Goal: Browse casually: Explore the website without a specific task or goal

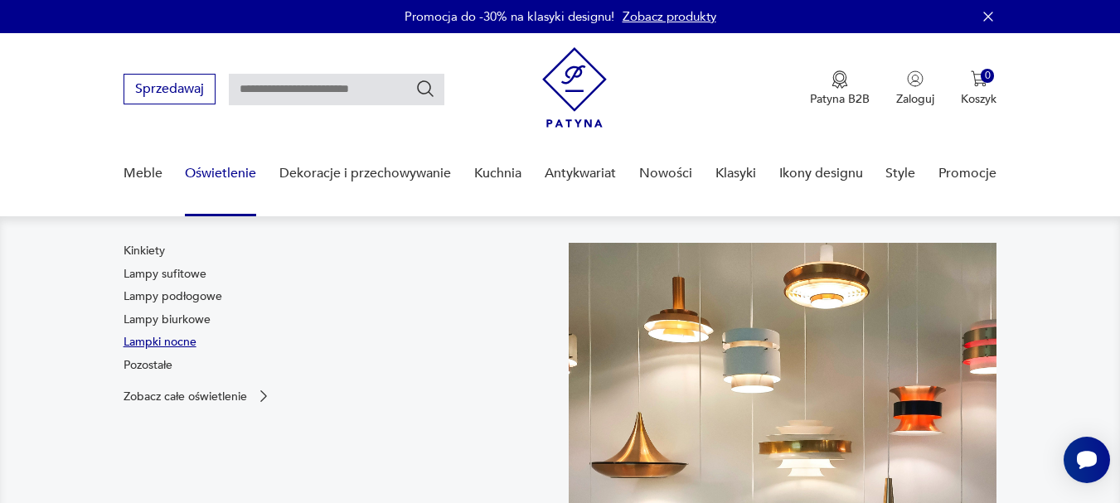
click at [144, 341] on link "Lampki nocne" at bounding box center [159, 342] width 73 height 17
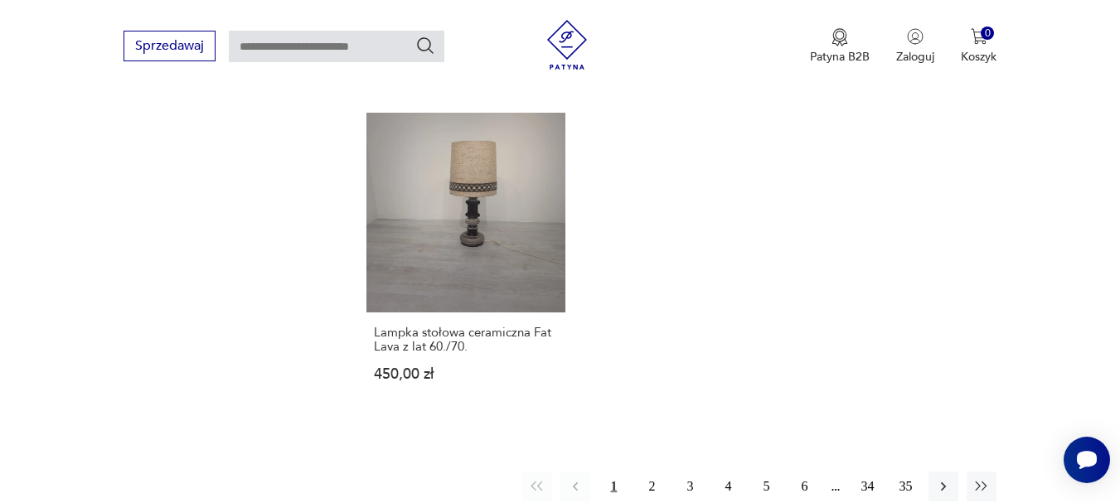
scroll to position [2344, 0]
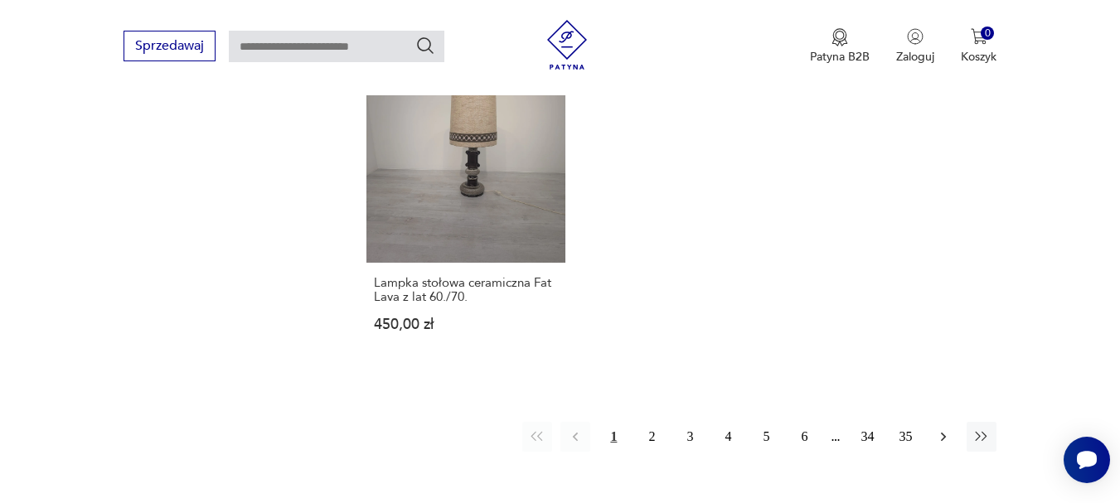
click at [942, 438] on icon "button" at bounding box center [943, 436] width 5 height 9
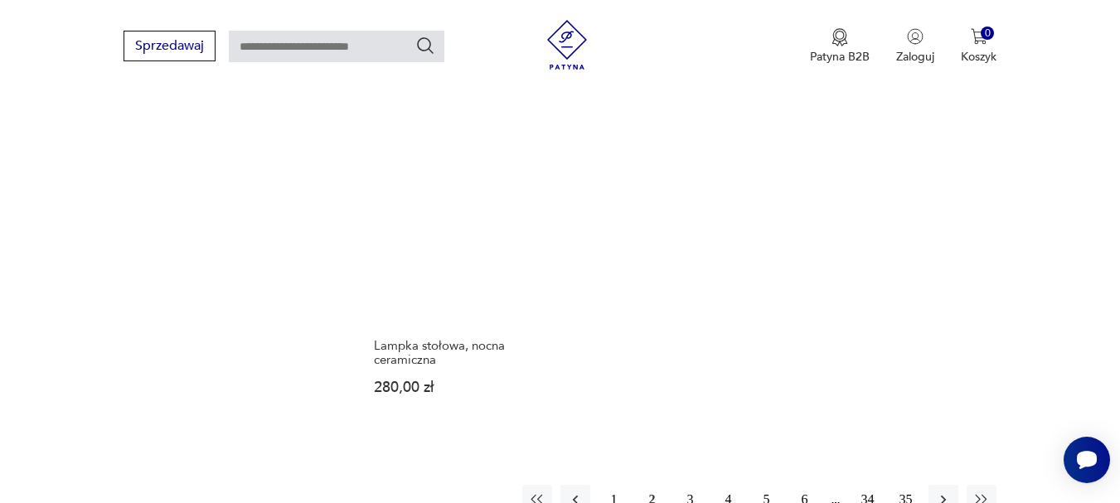
scroll to position [2346, 0]
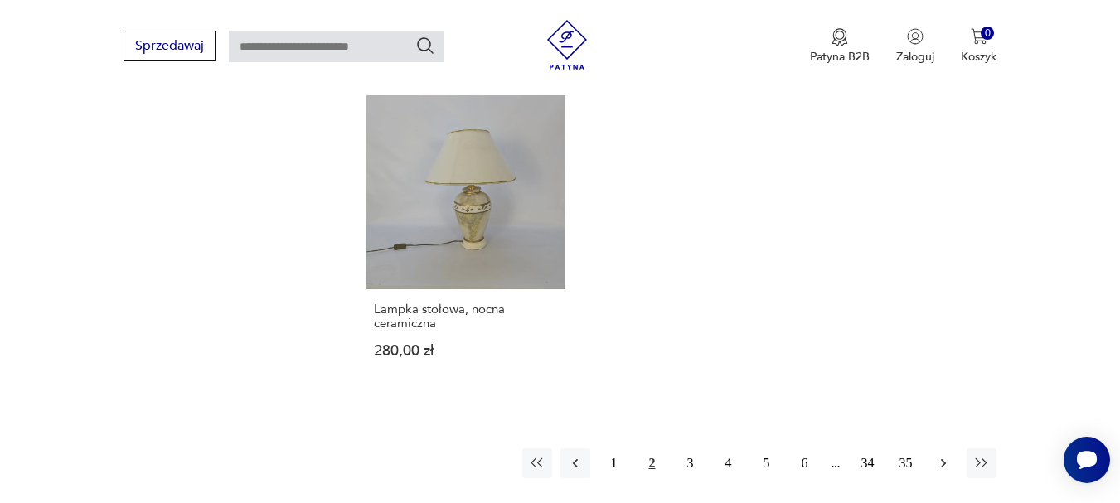
click at [946, 455] on icon "button" at bounding box center [943, 463] width 17 height 17
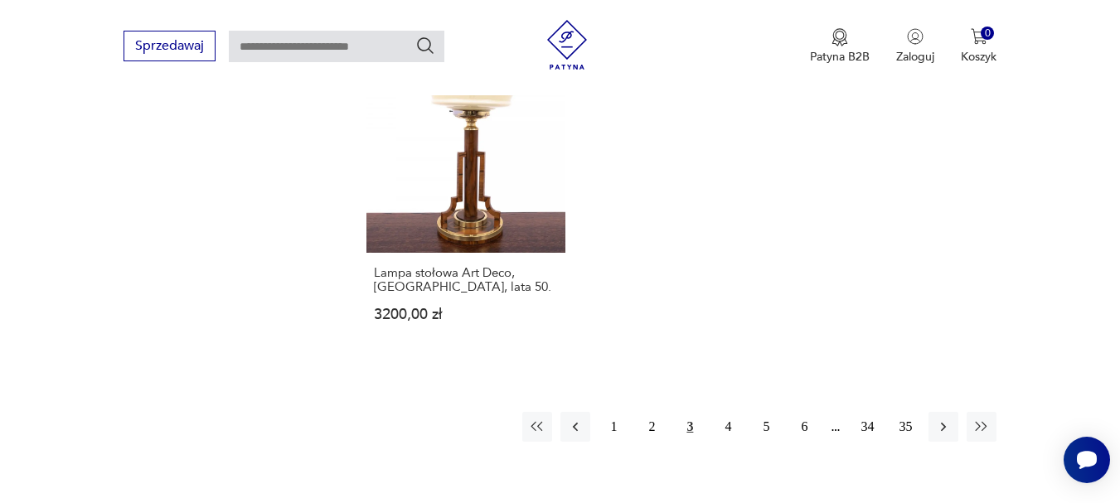
scroll to position [2429, 0]
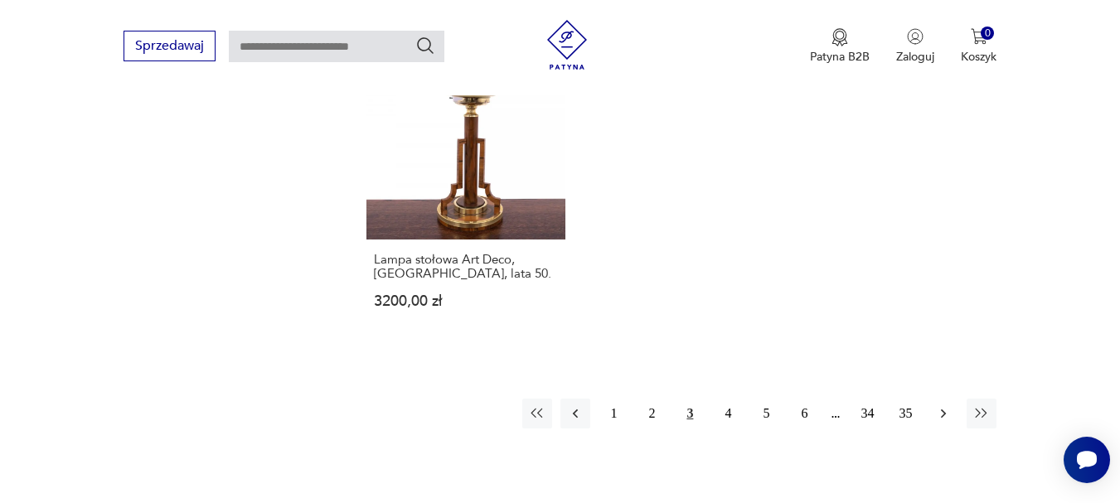
click at [949, 405] on icon "button" at bounding box center [943, 413] width 17 height 17
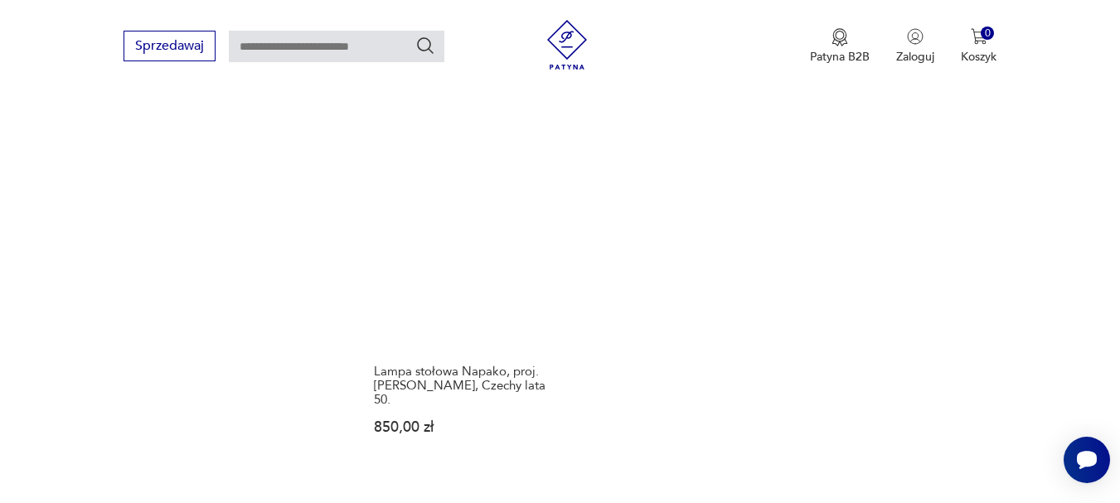
scroll to position [2346, 0]
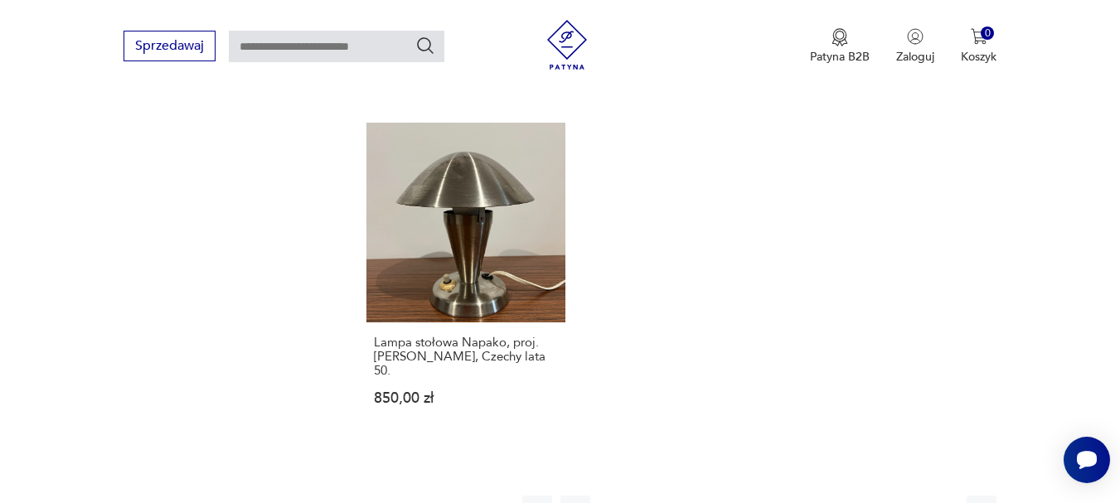
click at [939, 502] on icon "button" at bounding box center [943, 510] width 17 height 17
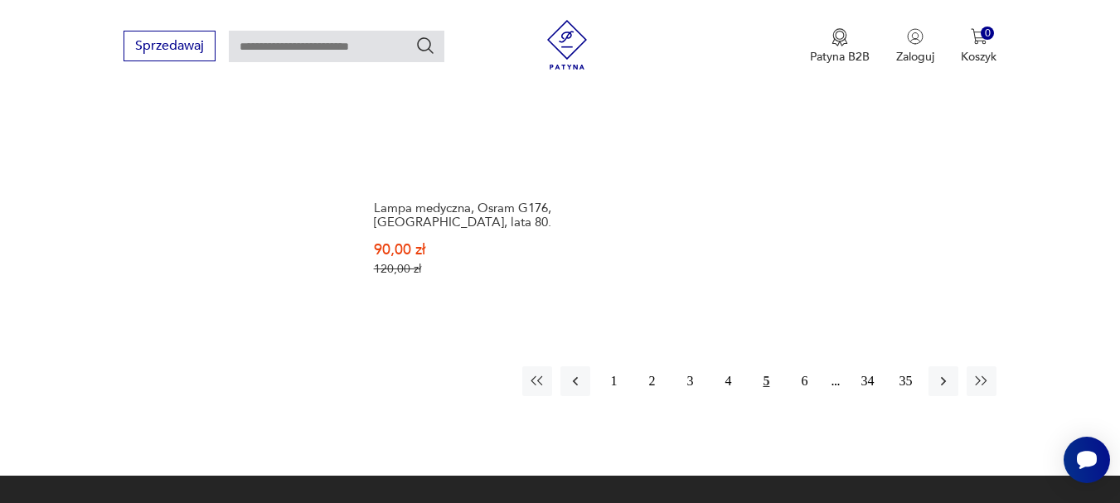
scroll to position [2429, 0]
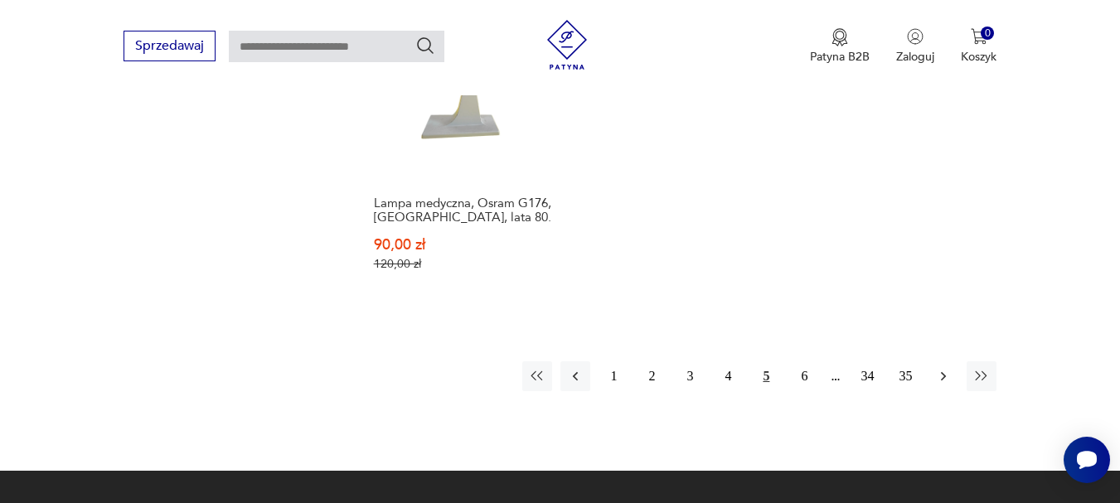
click at [946, 368] on icon "button" at bounding box center [943, 376] width 17 height 17
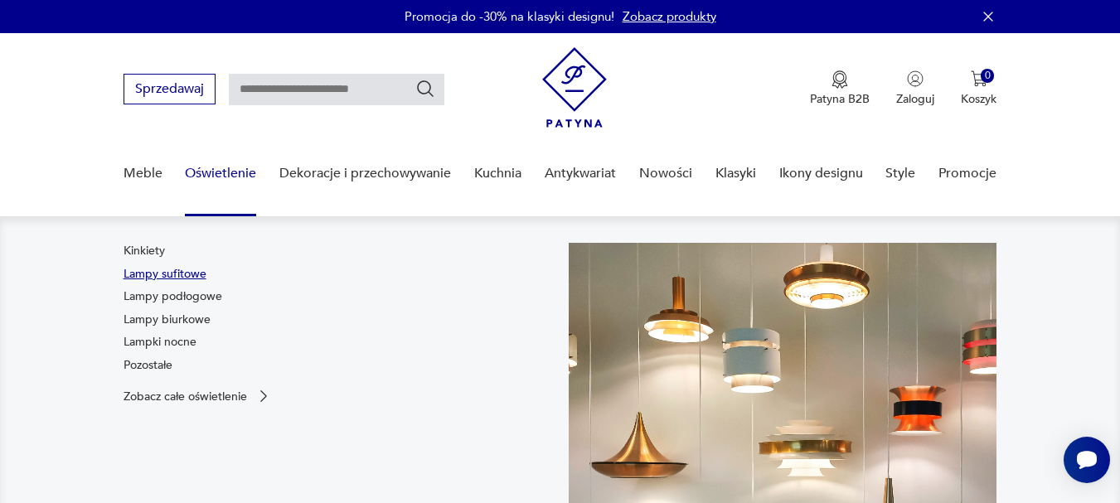
click at [166, 269] on link "Lampy sufitowe" at bounding box center [164, 274] width 83 height 17
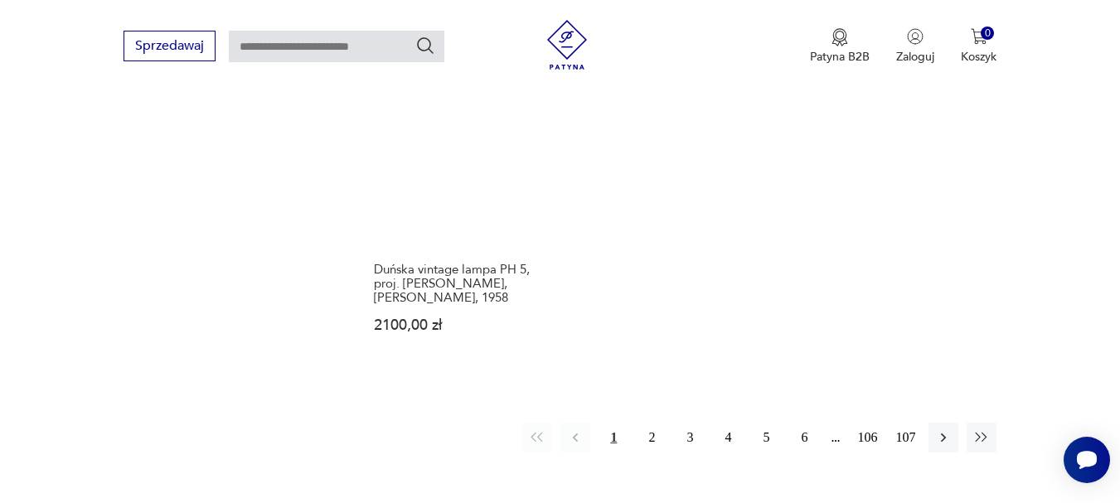
scroll to position [2429, 0]
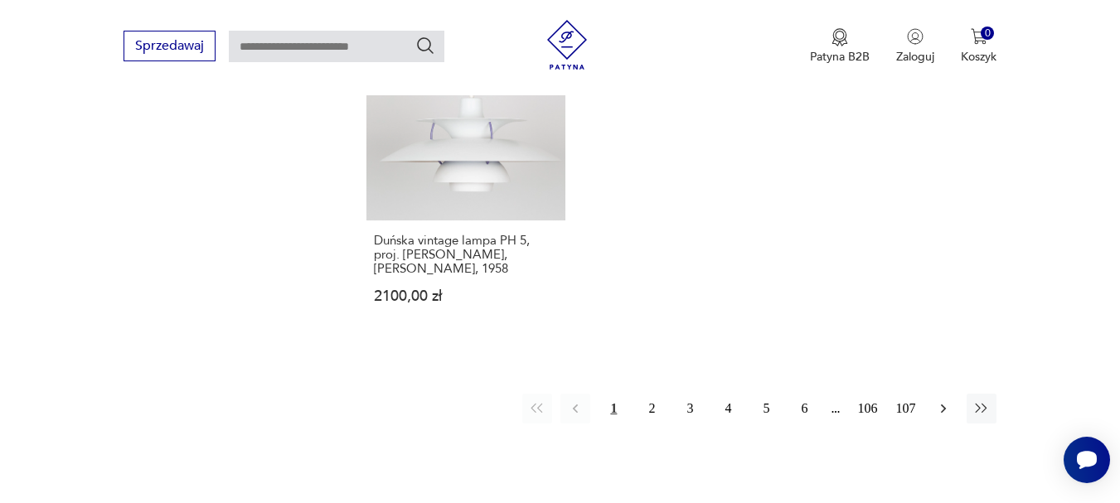
click at [941, 400] on icon "button" at bounding box center [943, 408] width 17 height 17
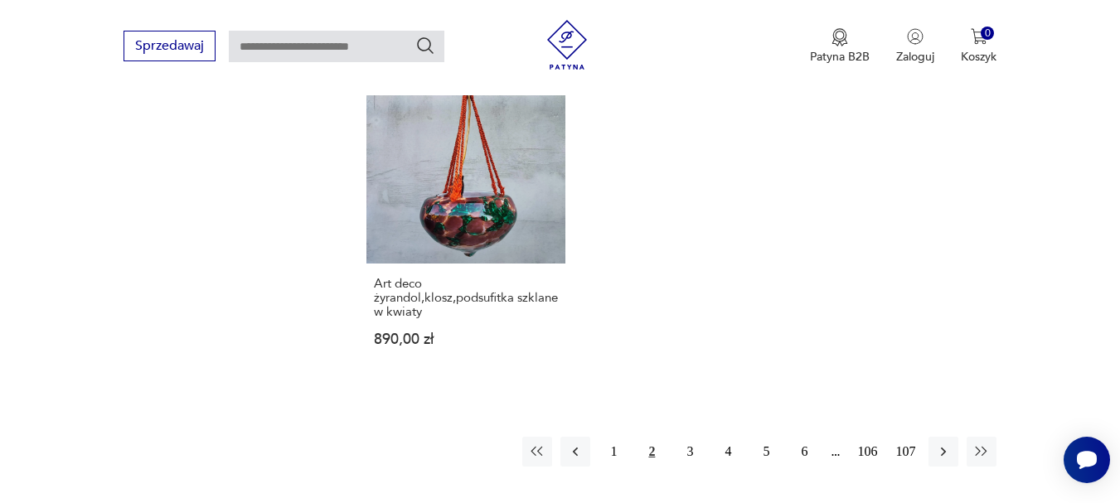
scroll to position [2512, 0]
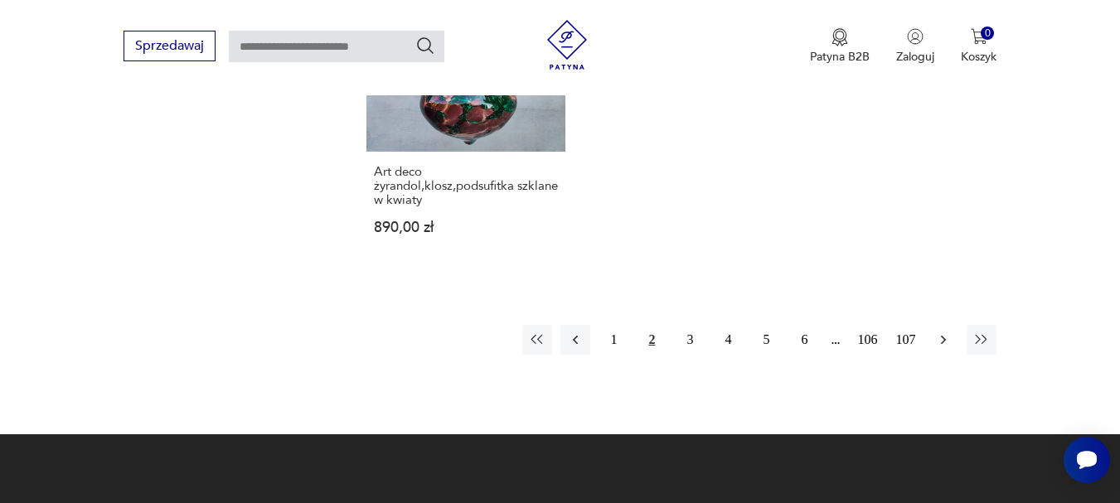
click at [946, 335] on icon "button" at bounding box center [943, 339] width 5 height 9
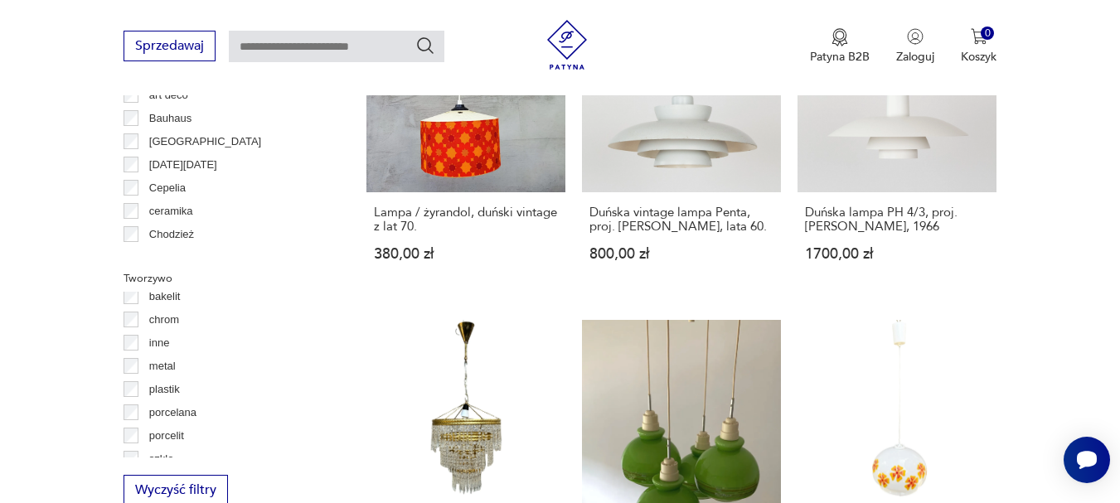
scroll to position [43, 0]
click at [143, 328] on label "inne" at bounding box center [153, 329] width 31 height 23
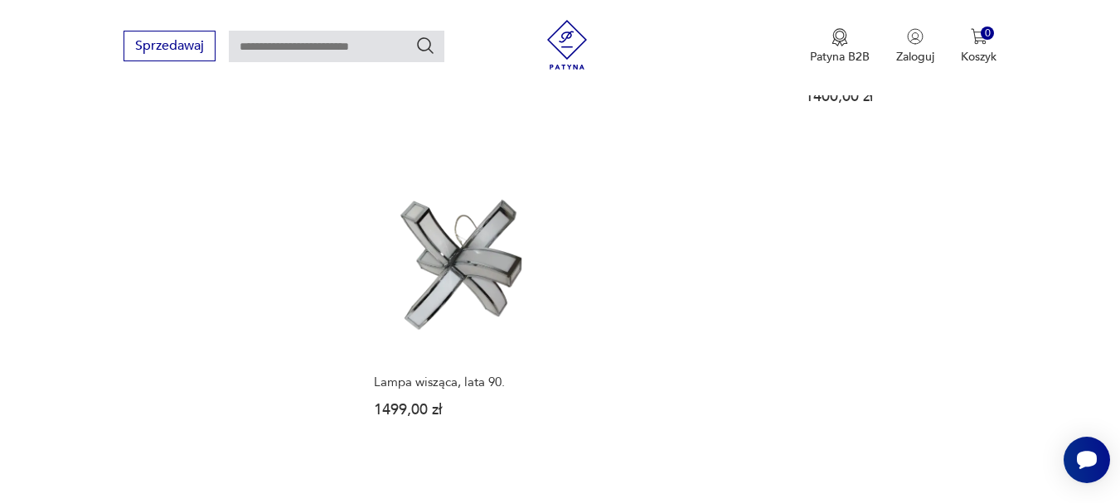
scroll to position [2346, 0]
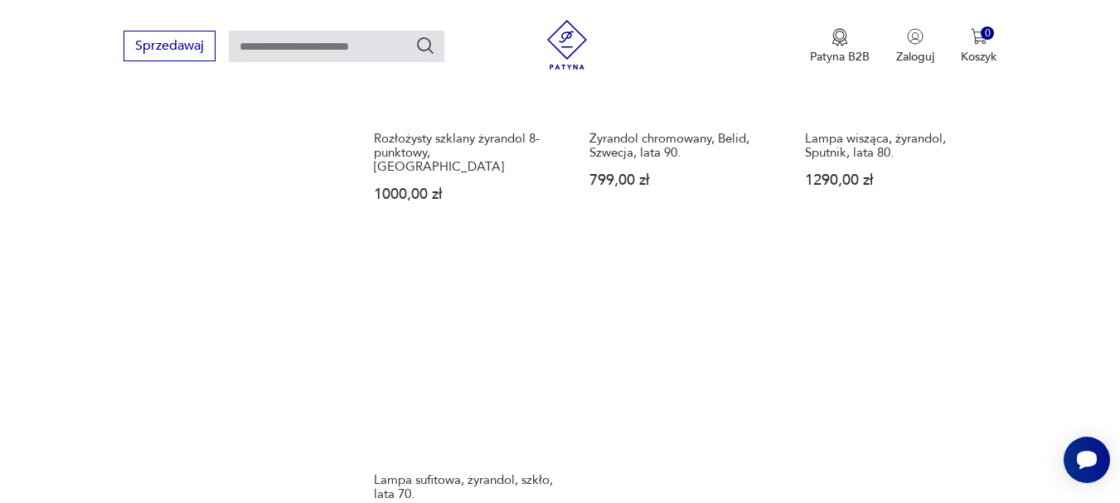
scroll to position [2346, 0]
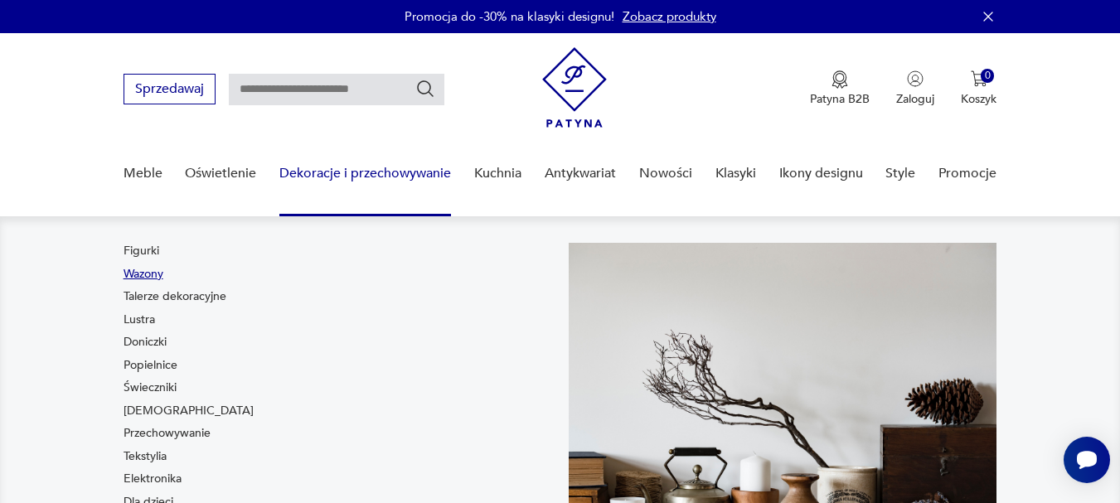
click at [134, 272] on link "Wazony" at bounding box center [143, 274] width 40 height 17
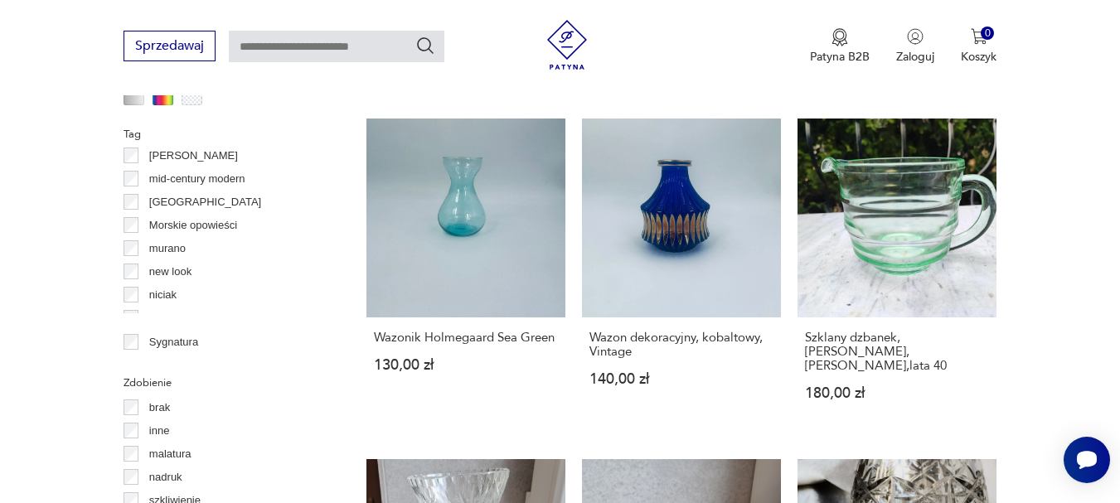
scroll to position [663, 0]
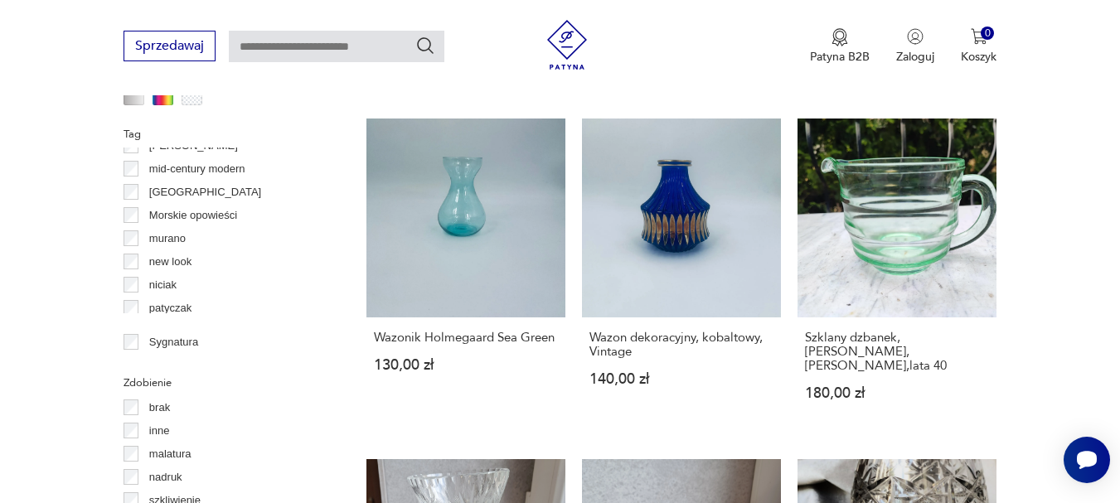
click at [156, 241] on p "murano" at bounding box center [167, 239] width 36 height 18
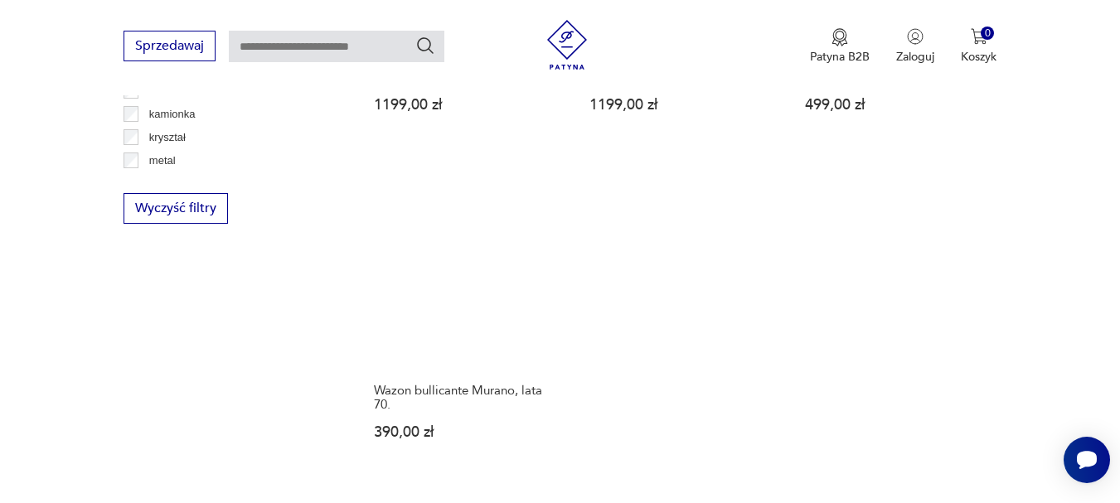
scroll to position [2346, 0]
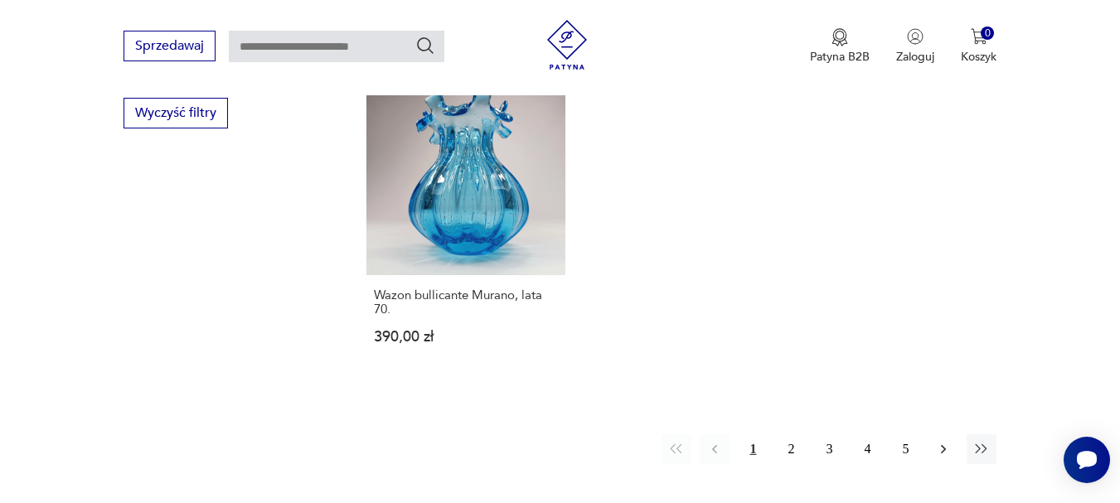
click at [946, 441] on icon "button" at bounding box center [943, 449] width 17 height 17
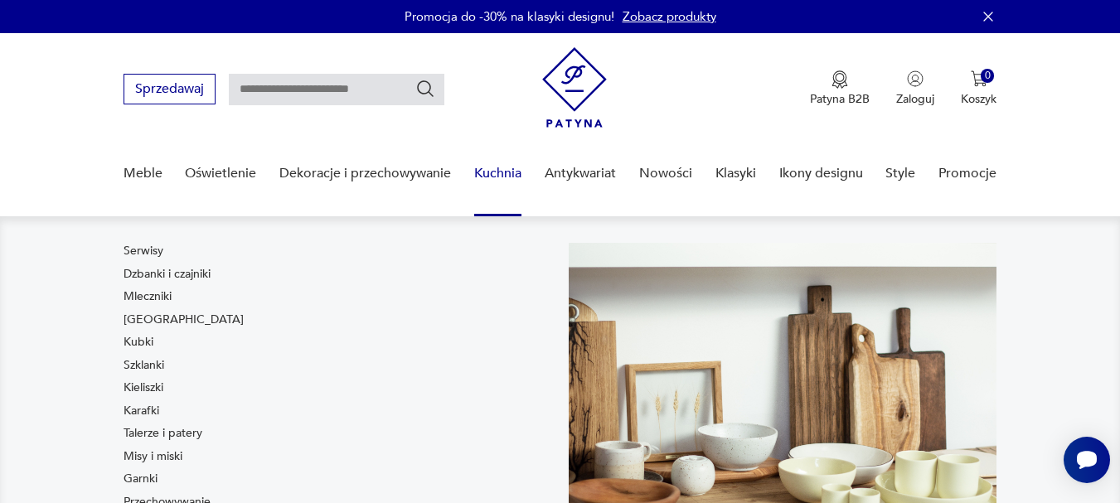
click at [145, 339] on link "Kubki" at bounding box center [138, 342] width 30 height 17
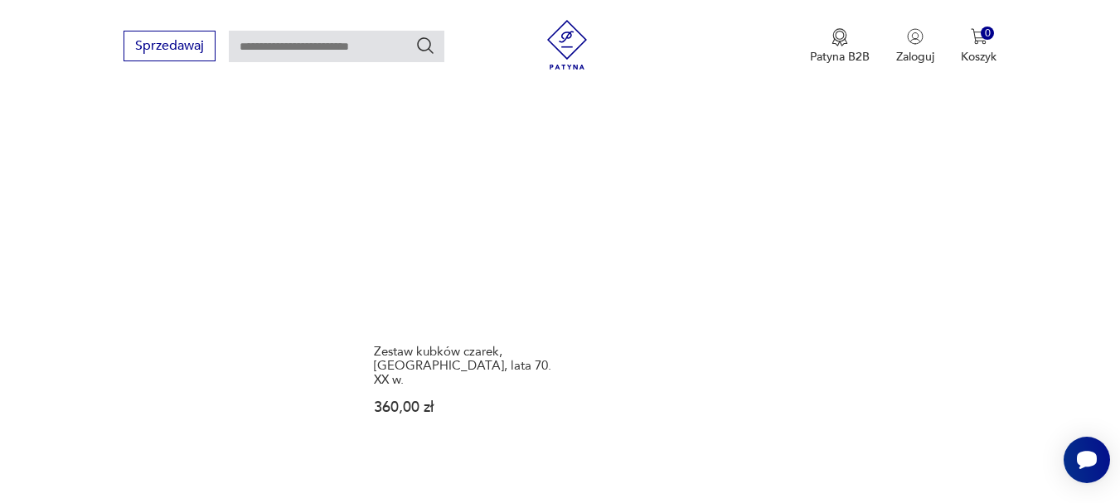
scroll to position [2429, 0]
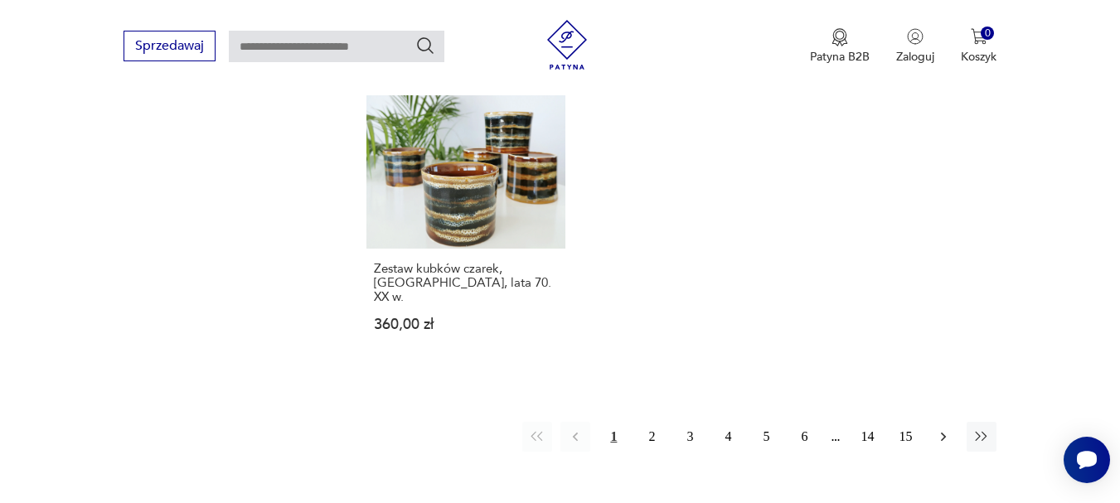
click at [946, 428] on icon "button" at bounding box center [943, 436] width 17 height 17
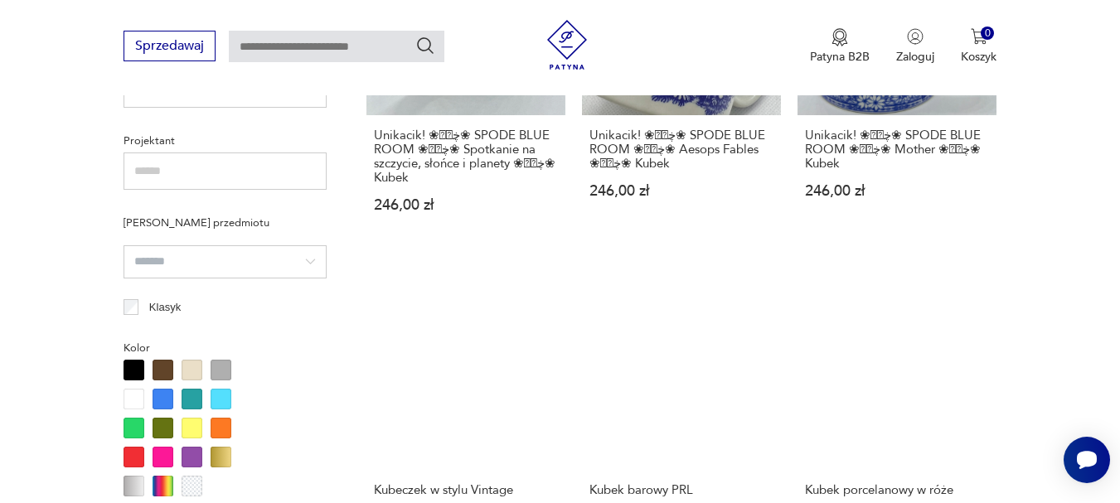
scroll to position [1160, 0]
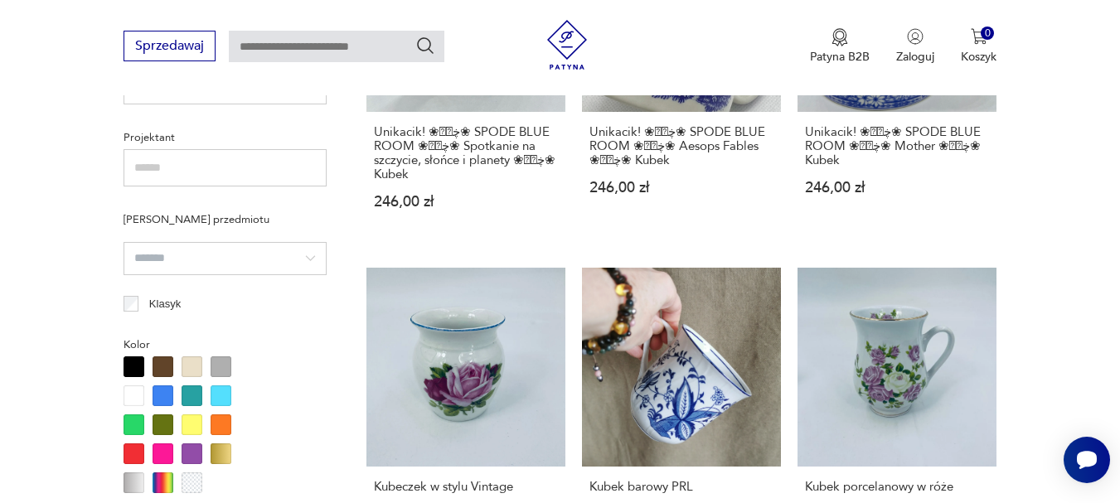
click at [133, 398] on div at bounding box center [133, 395] width 21 height 21
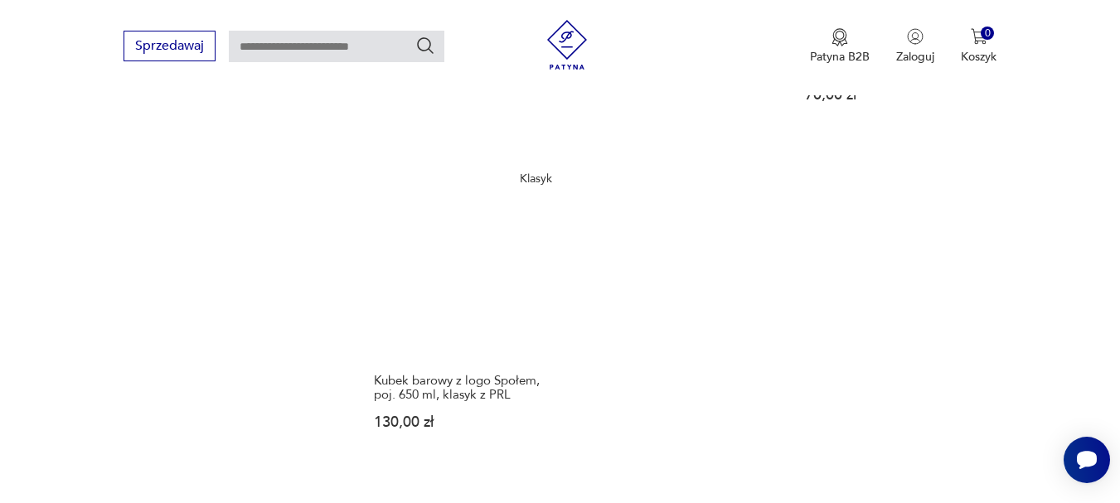
scroll to position [2346, 0]
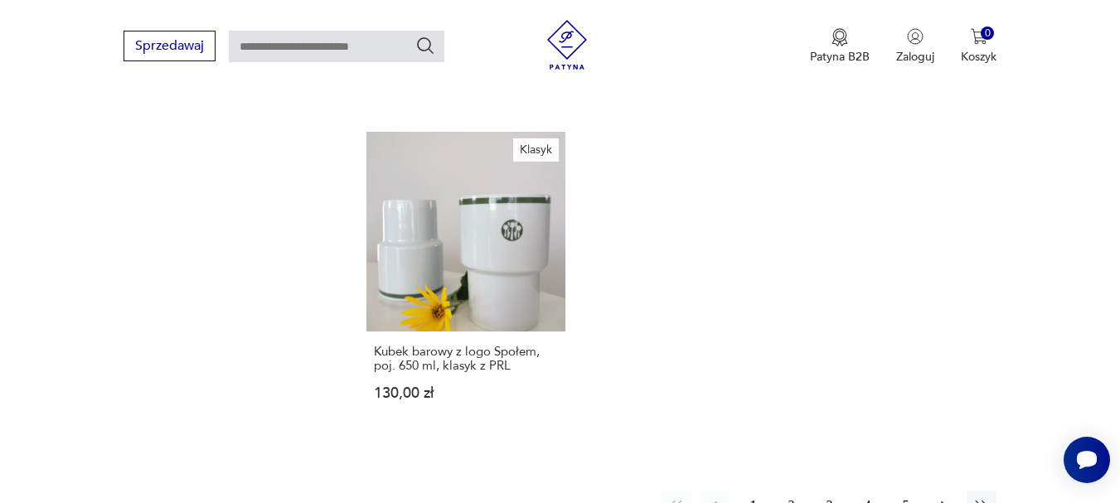
click at [941, 497] on icon "button" at bounding box center [943, 505] width 17 height 17
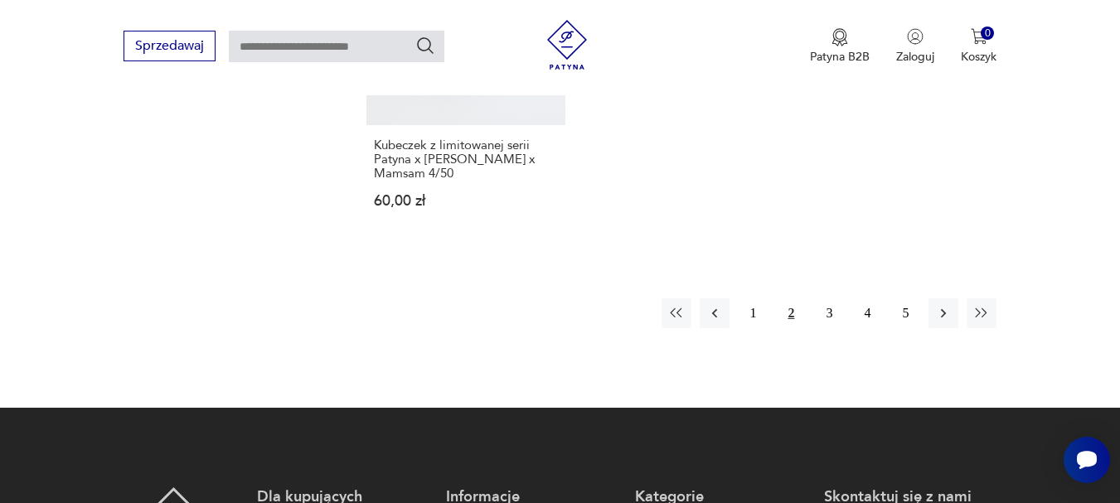
scroll to position [2512, 0]
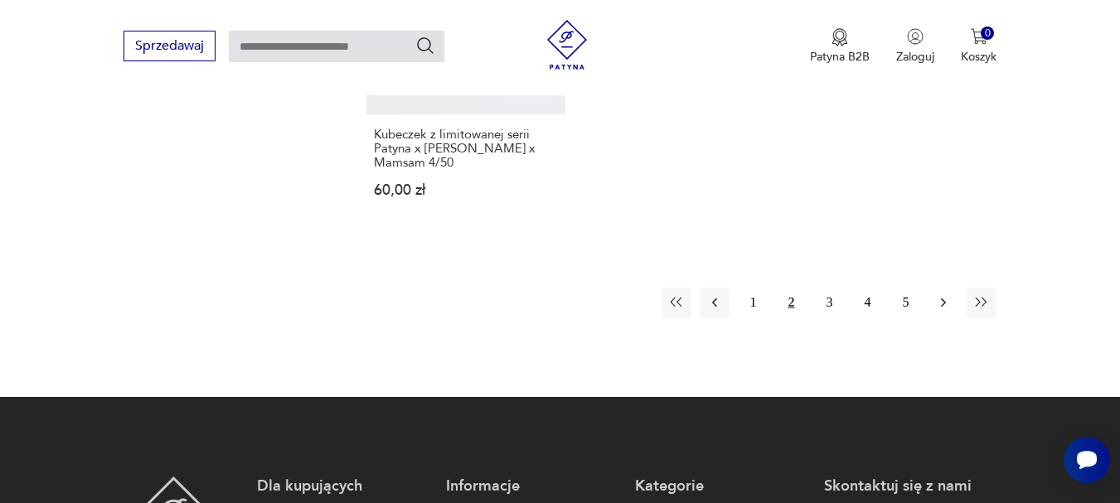
click at [945, 294] on icon "button" at bounding box center [943, 302] width 17 height 17
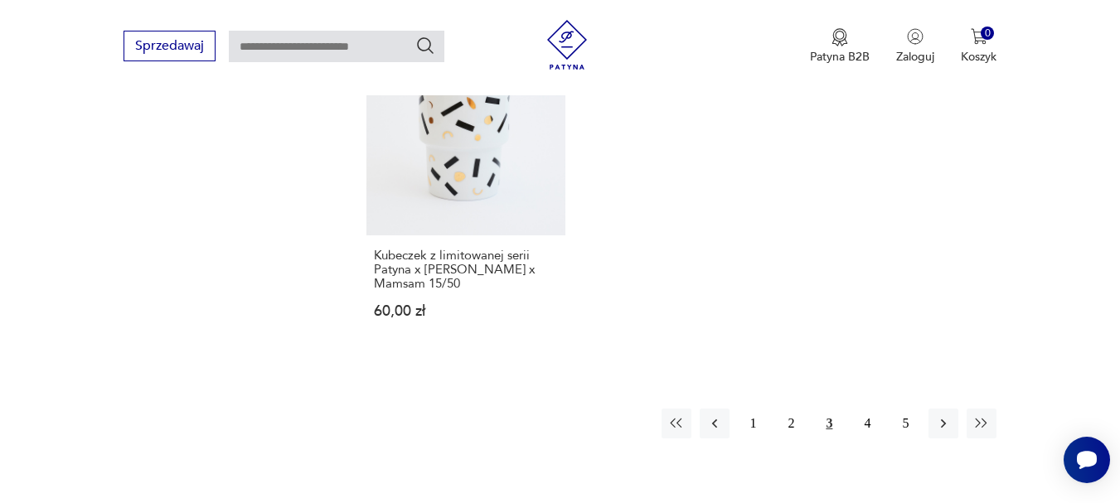
scroll to position [2595, 0]
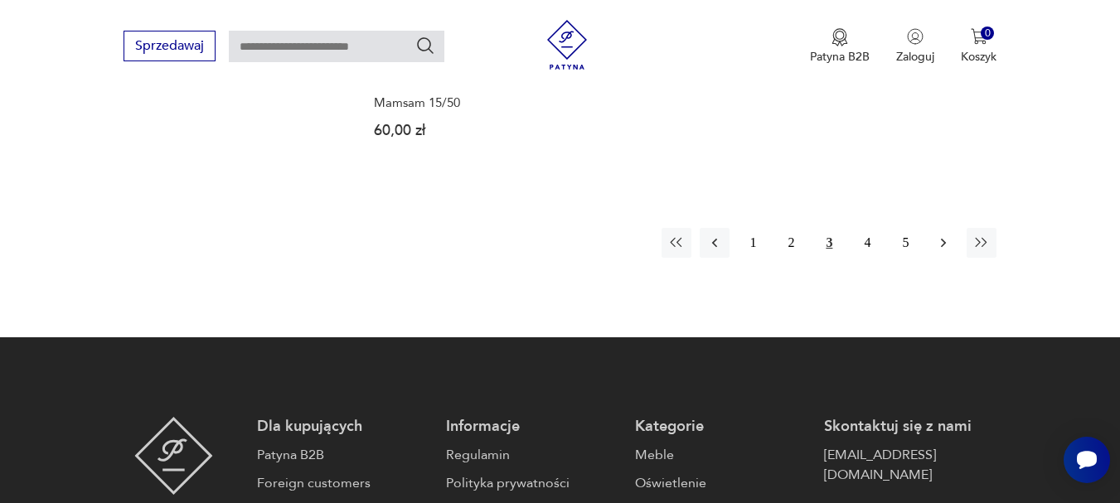
click at [939, 252] on button "button" at bounding box center [943, 243] width 30 height 30
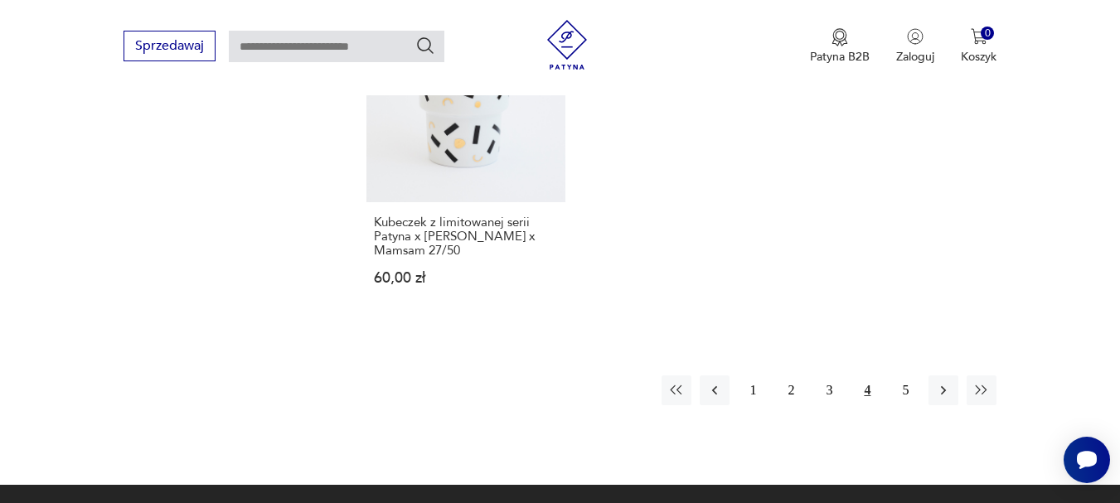
scroll to position [2512, 0]
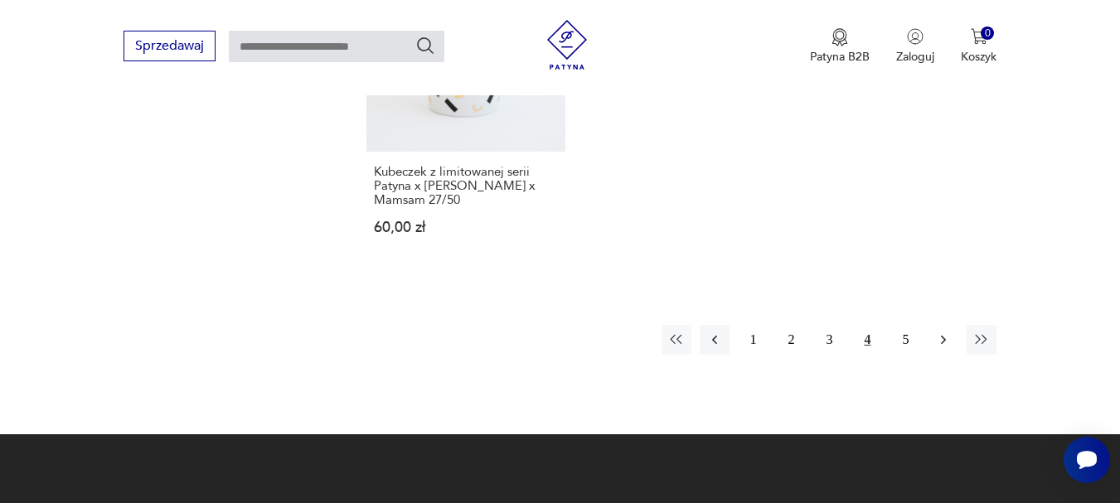
click at [941, 331] on icon "button" at bounding box center [943, 339] width 17 height 17
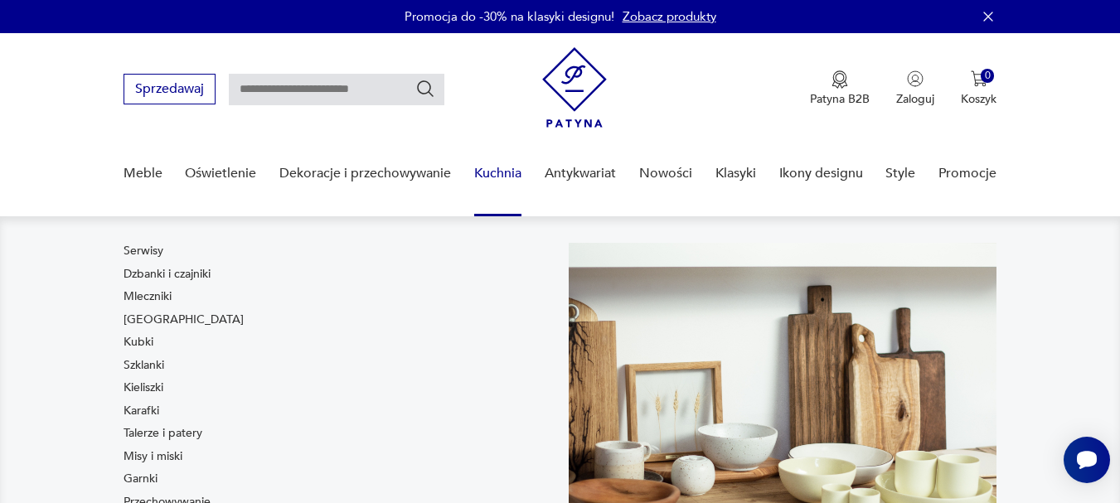
click at [146, 478] on link "Garnki" at bounding box center [140, 479] width 34 height 17
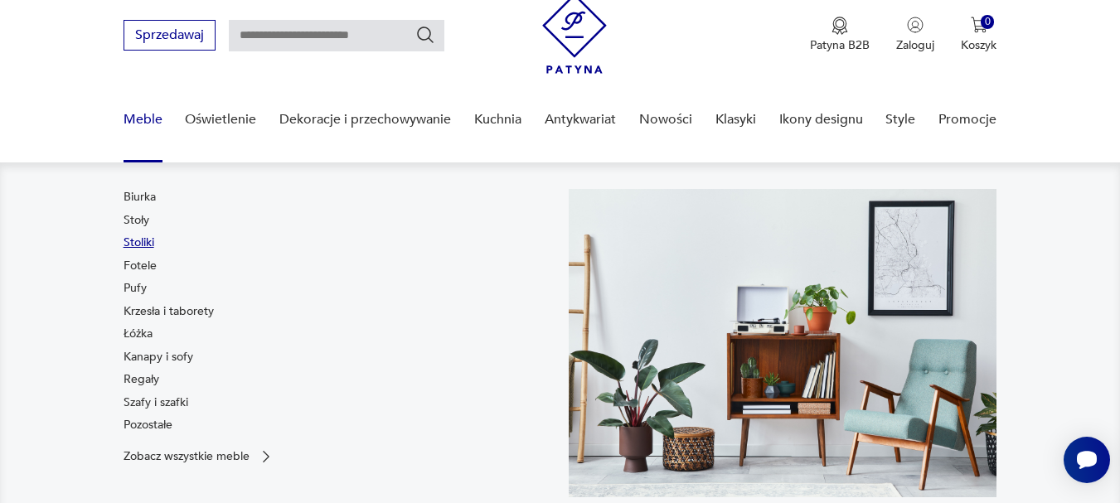
scroll to position [83, 0]
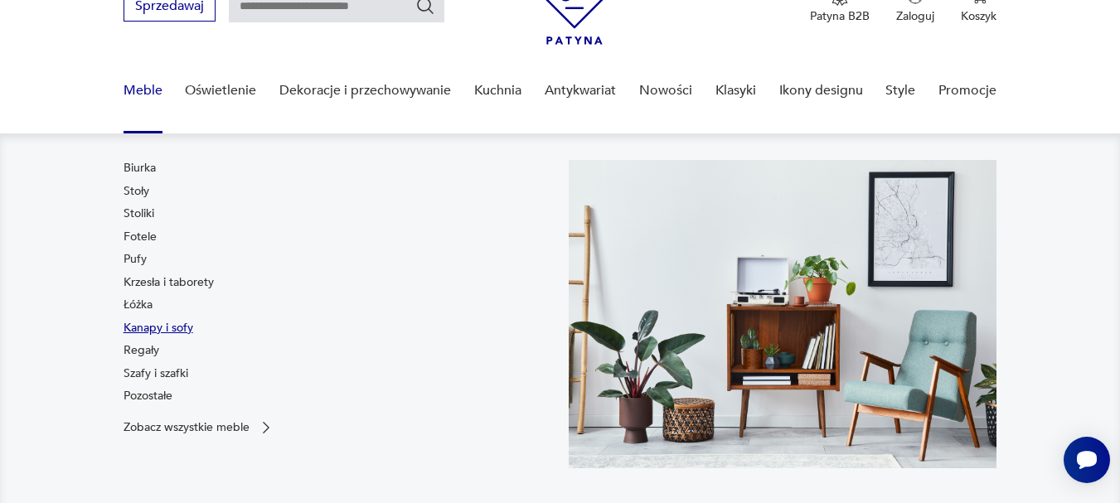
click at [148, 326] on link "Kanapy i sofy" at bounding box center [158, 328] width 70 height 17
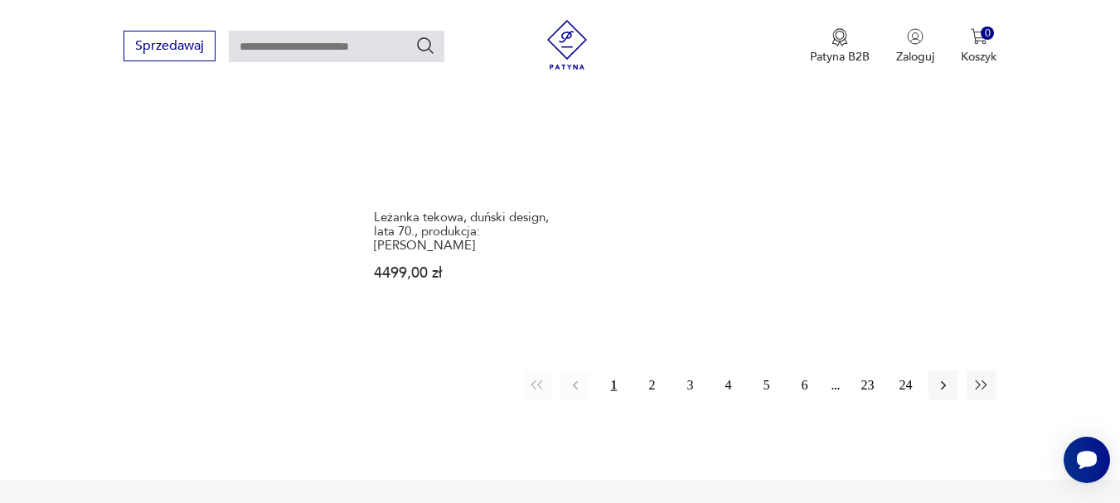
scroll to position [2512, 0]
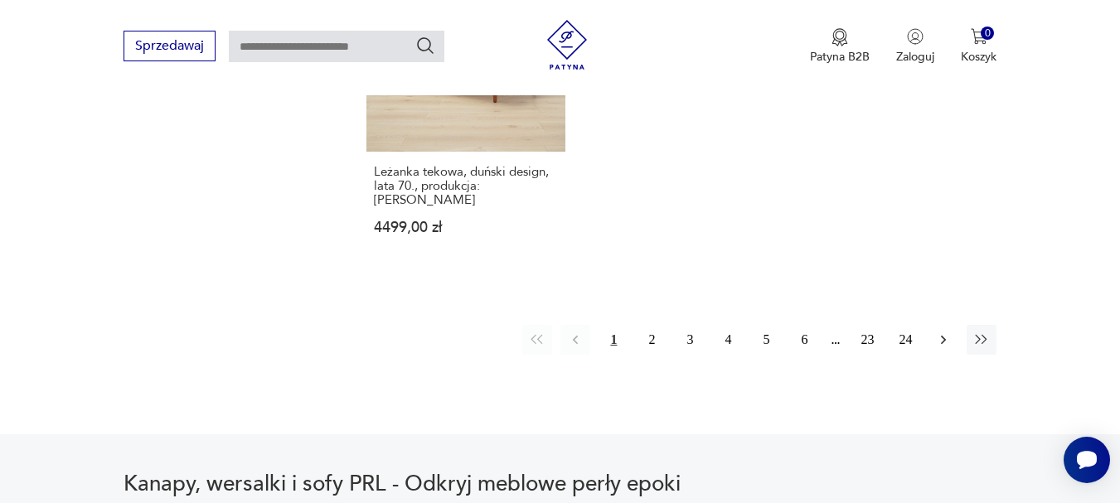
click at [941, 331] on icon "button" at bounding box center [943, 339] width 17 height 17
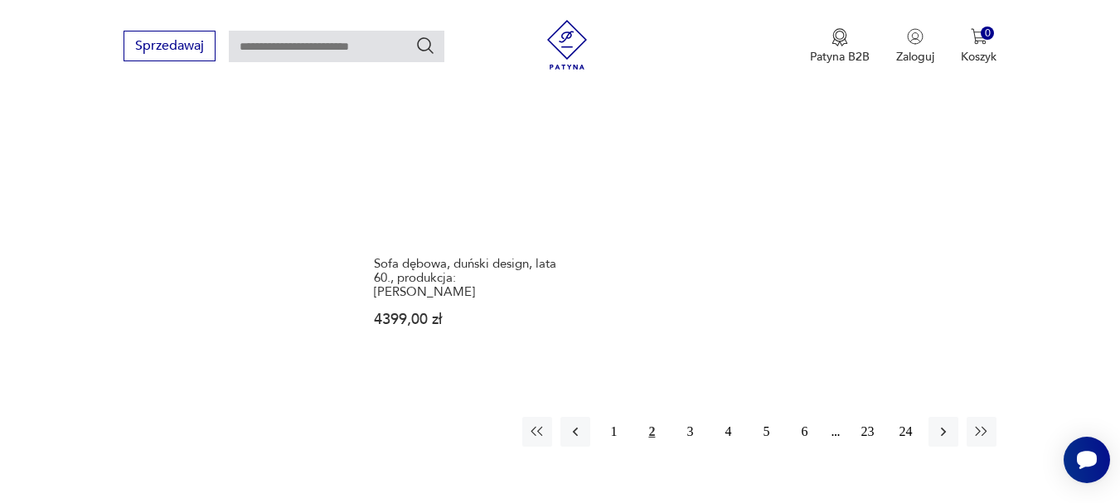
scroll to position [2429, 0]
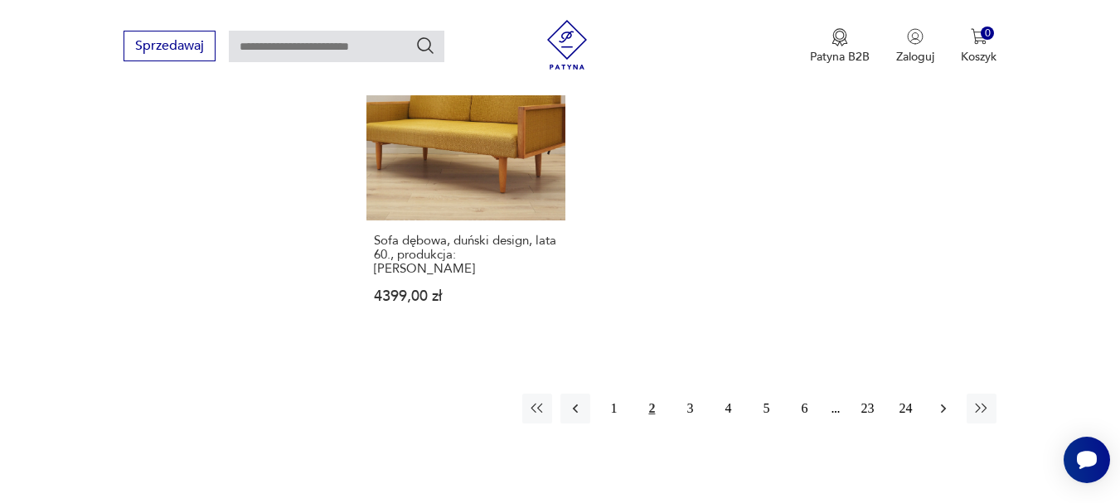
click at [939, 400] on icon "button" at bounding box center [943, 408] width 17 height 17
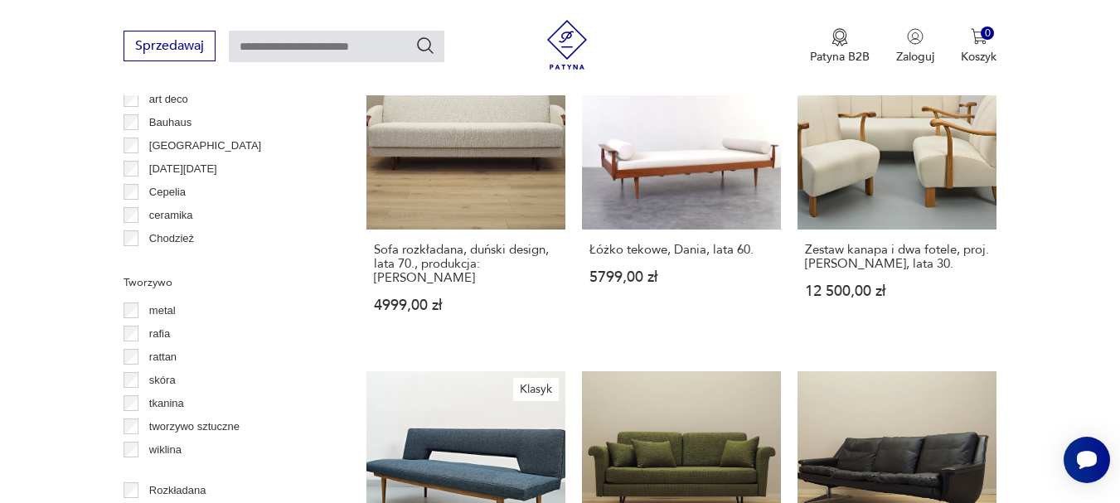
scroll to position [1849, 0]
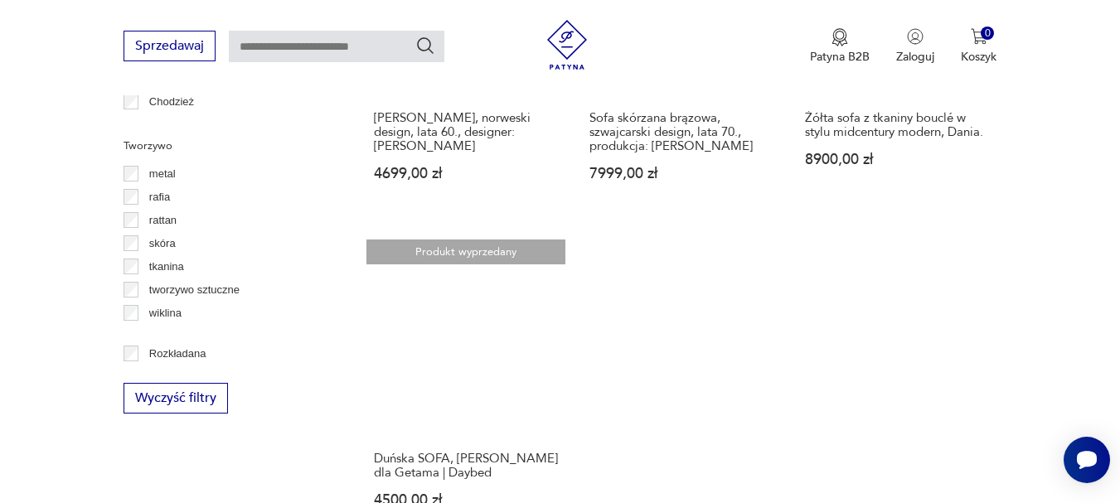
scroll to position [1932, 0]
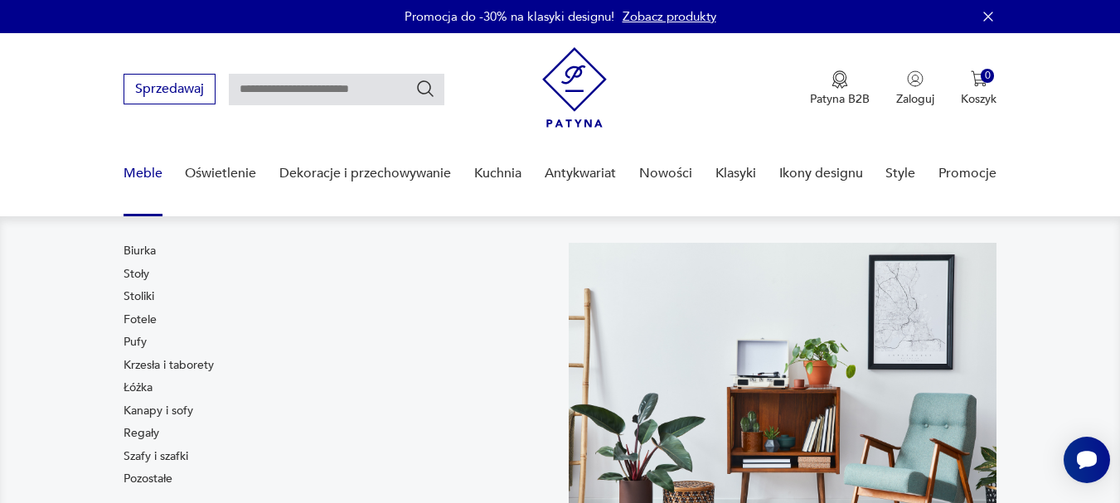
click at [138, 436] on link "Regały" at bounding box center [141, 433] width 36 height 17
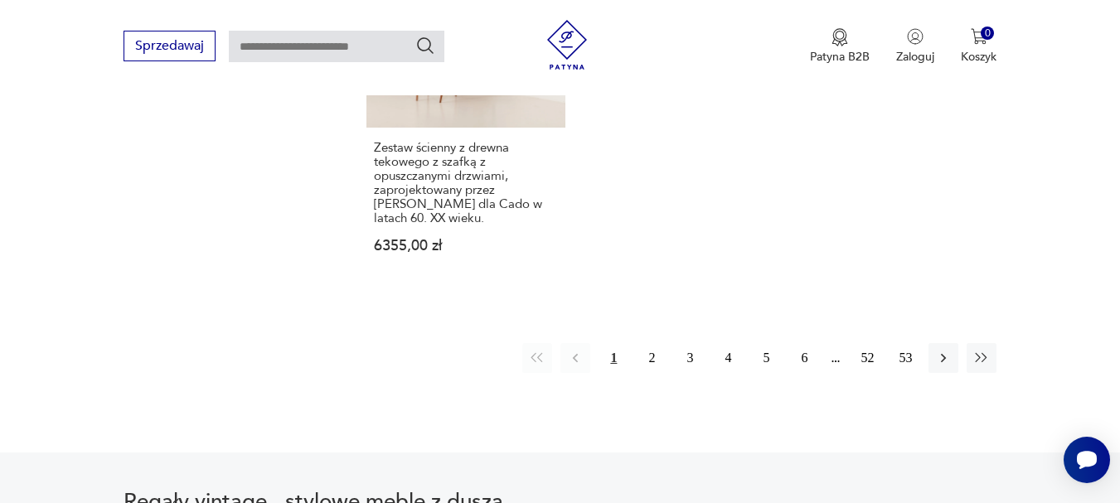
scroll to position [2595, 0]
click at [943, 351] on icon "button" at bounding box center [943, 355] width 5 height 9
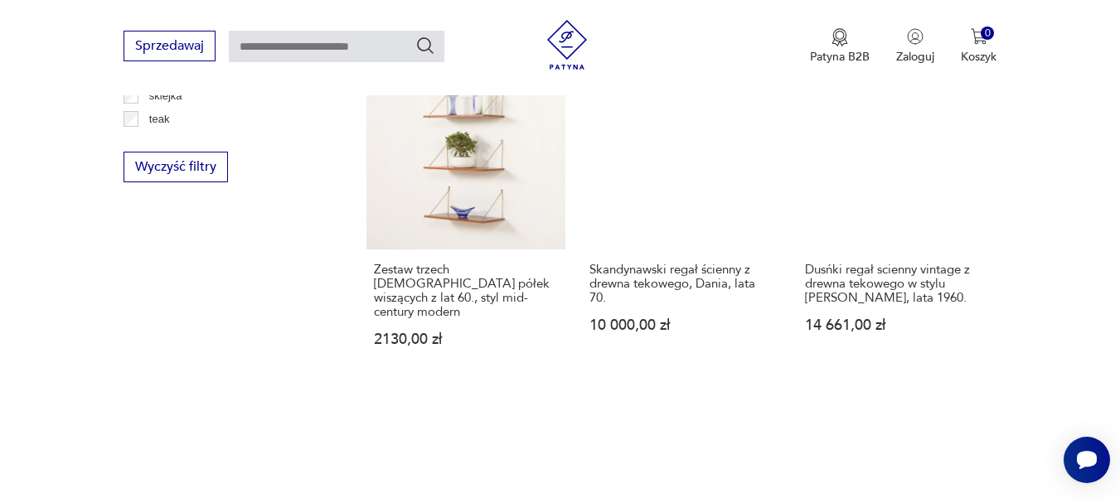
scroll to position [2263, 0]
